Goal: Task Accomplishment & Management: Use online tool/utility

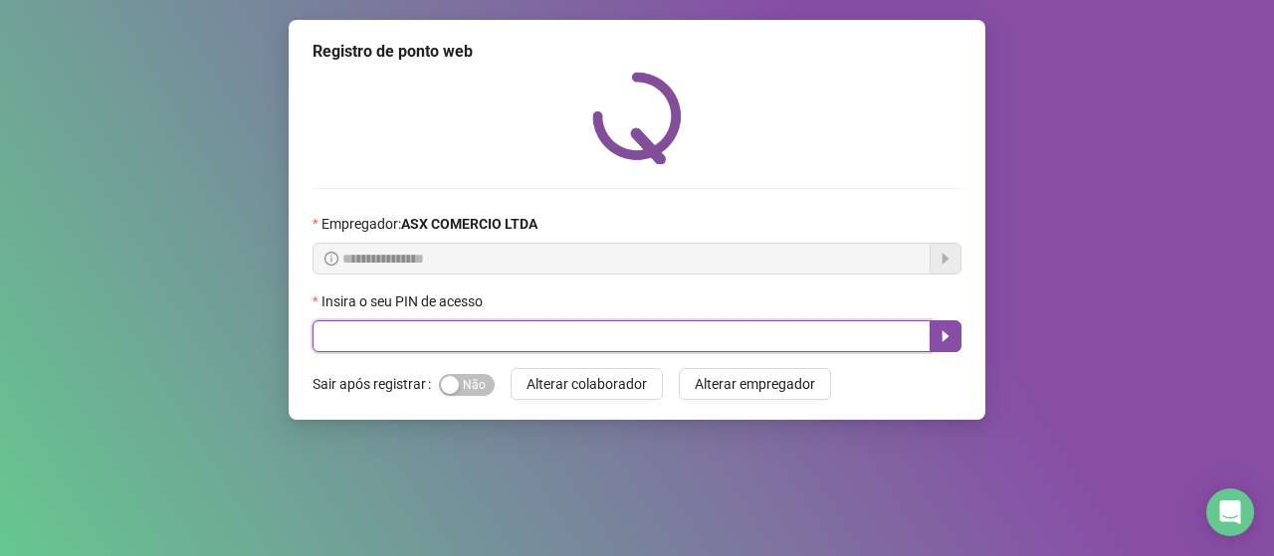
click at [332, 332] on input "text" at bounding box center [622, 337] width 618 height 32
type input "*****"
click at [947, 327] on button "button" at bounding box center [946, 337] width 32 height 32
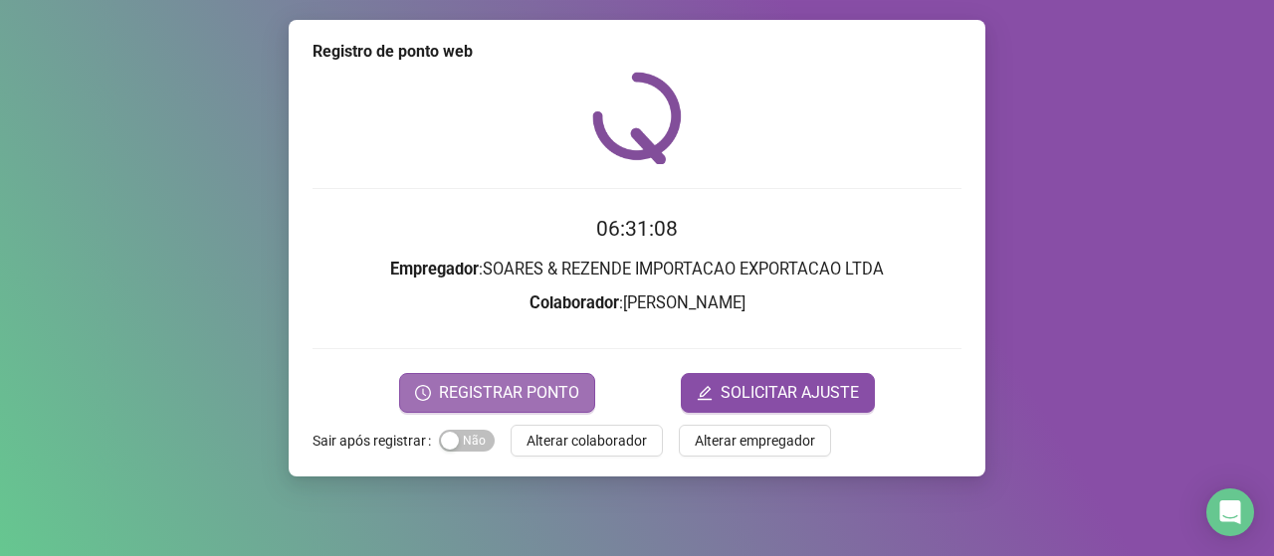
click at [511, 393] on span "REGISTRAR PONTO" at bounding box center [509, 393] width 140 height 24
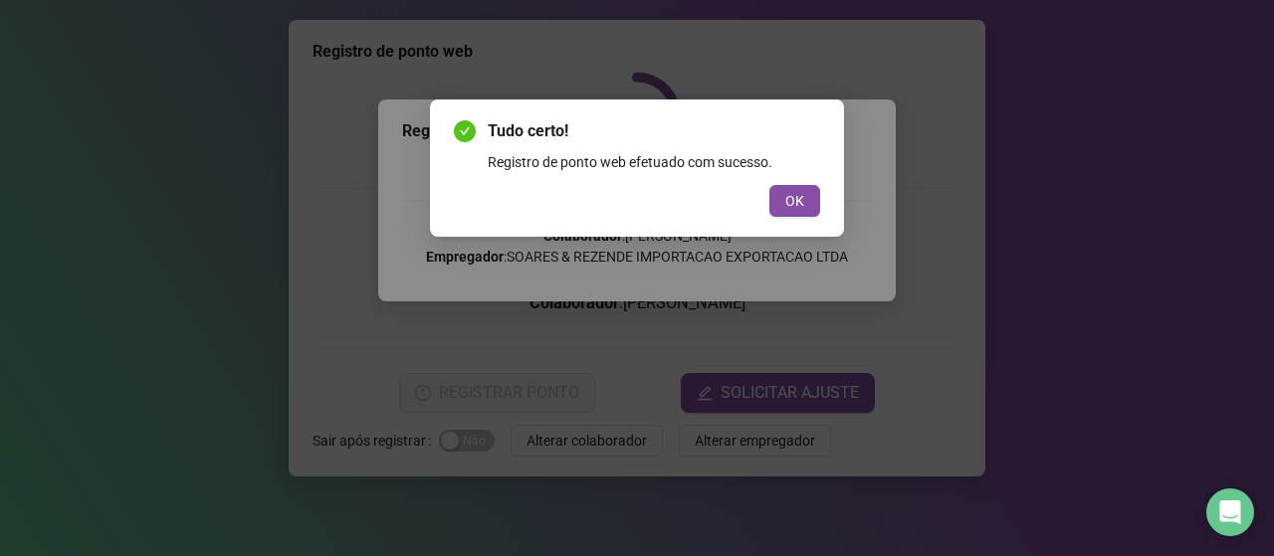
click at [786, 182] on div "Tudo certo! Registro de ponto web efetuado com sucesso. OK" at bounding box center [637, 168] width 366 height 98
click at [786, 183] on div "Tudo certo! Registro de ponto web efetuado com sucesso. OK" at bounding box center [637, 168] width 366 height 98
click at [797, 184] on div "Tudo certo! Registro de ponto web efetuado com sucesso. OK" at bounding box center [637, 168] width 366 height 98
click at [794, 190] on span "OK" at bounding box center [794, 201] width 19 height 22
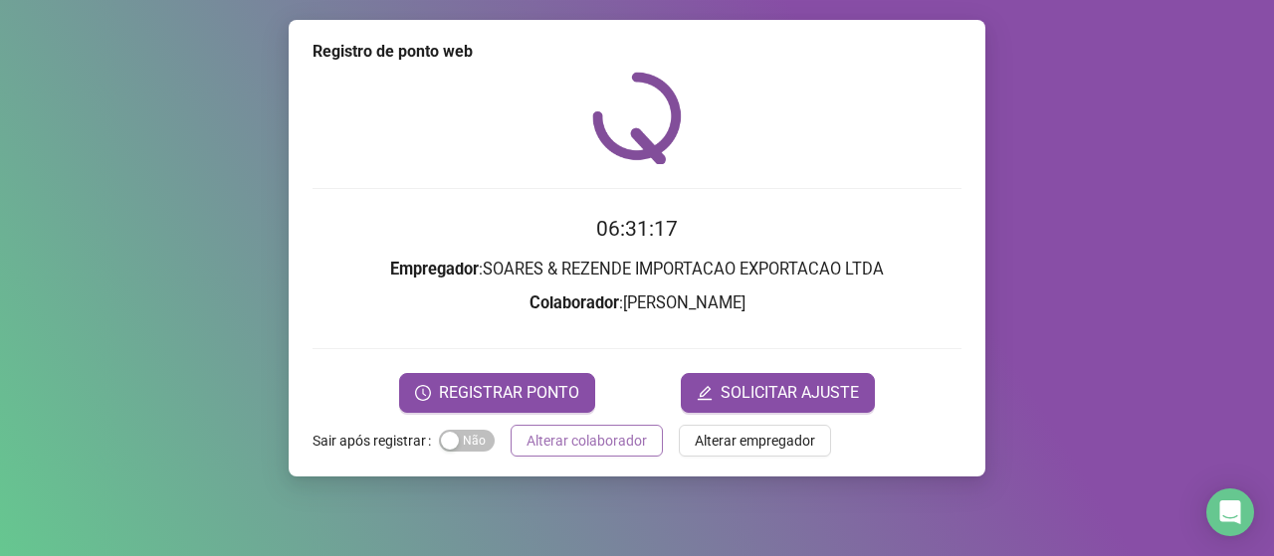
click at [592, 439] on span "Alterar colaborador" at bounding box center [587, 441] width 120 height 22
